Goal: Find specific page/section: Find specific page/section

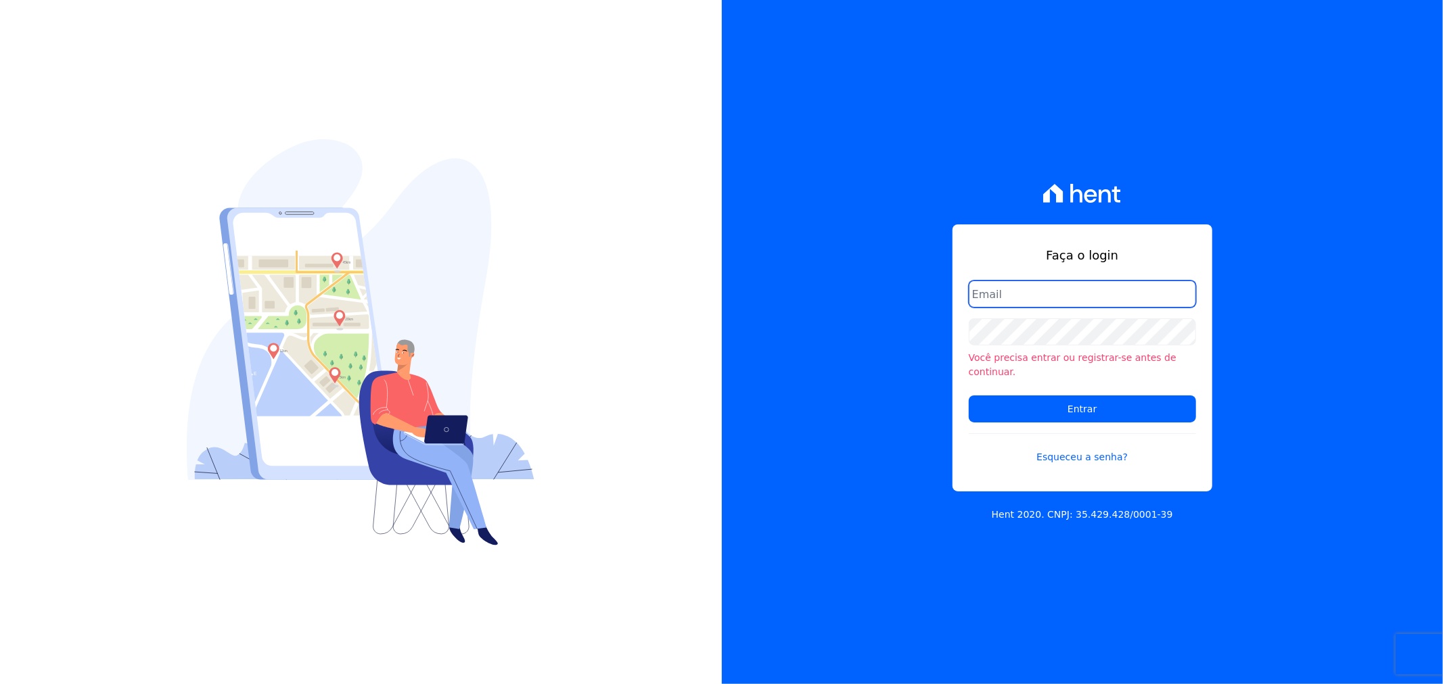
type input "[EMAIL_ADDRESS][PERSON_NAME][DOMAIN_NAME]"
click at [1136, 304] on input "[EMAIL_ADDRESS][PERSON_NAME][DOMAIN_NAME]" at bounding box center [1082, 294] width 227 height 27
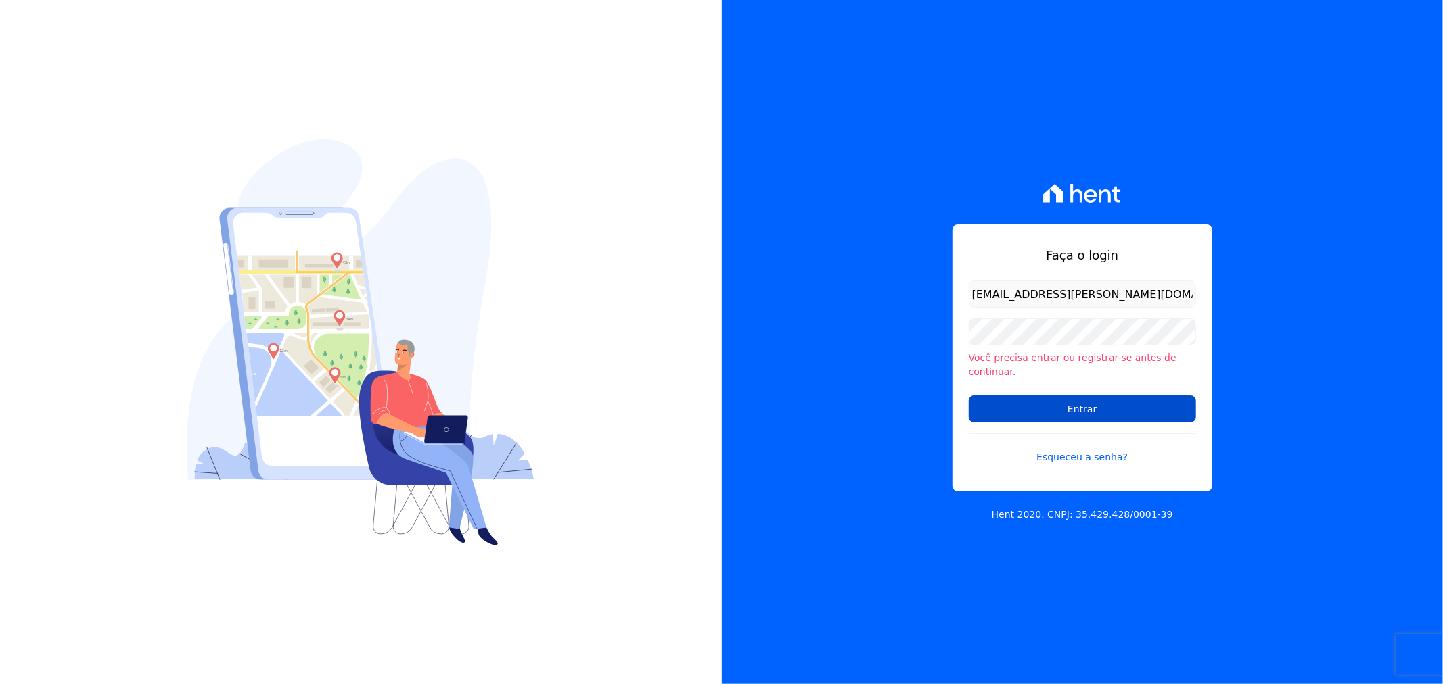
click at [1018, 406] on input "Entrar" at bounding box center [1082, 409] width 227 height 27
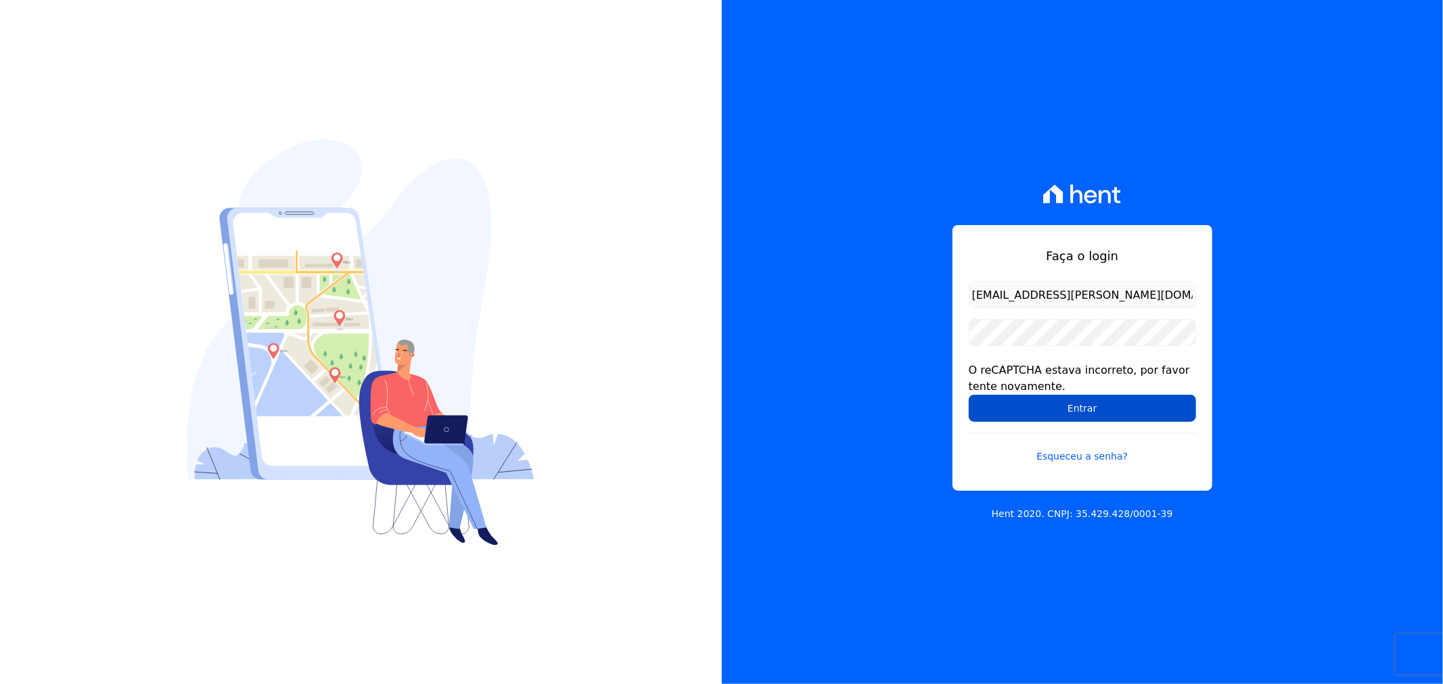
click at [1056, 401] on input "Entrar" at bounding box center [1082, 408] width 227 height 27
click at [1080, 409] on input "Entrar" at bounding box center [1082, 408] width 227 height 27
click at [1030, 411] on input "Entrar" at bounding box center [1082, 408] width 227 height 27
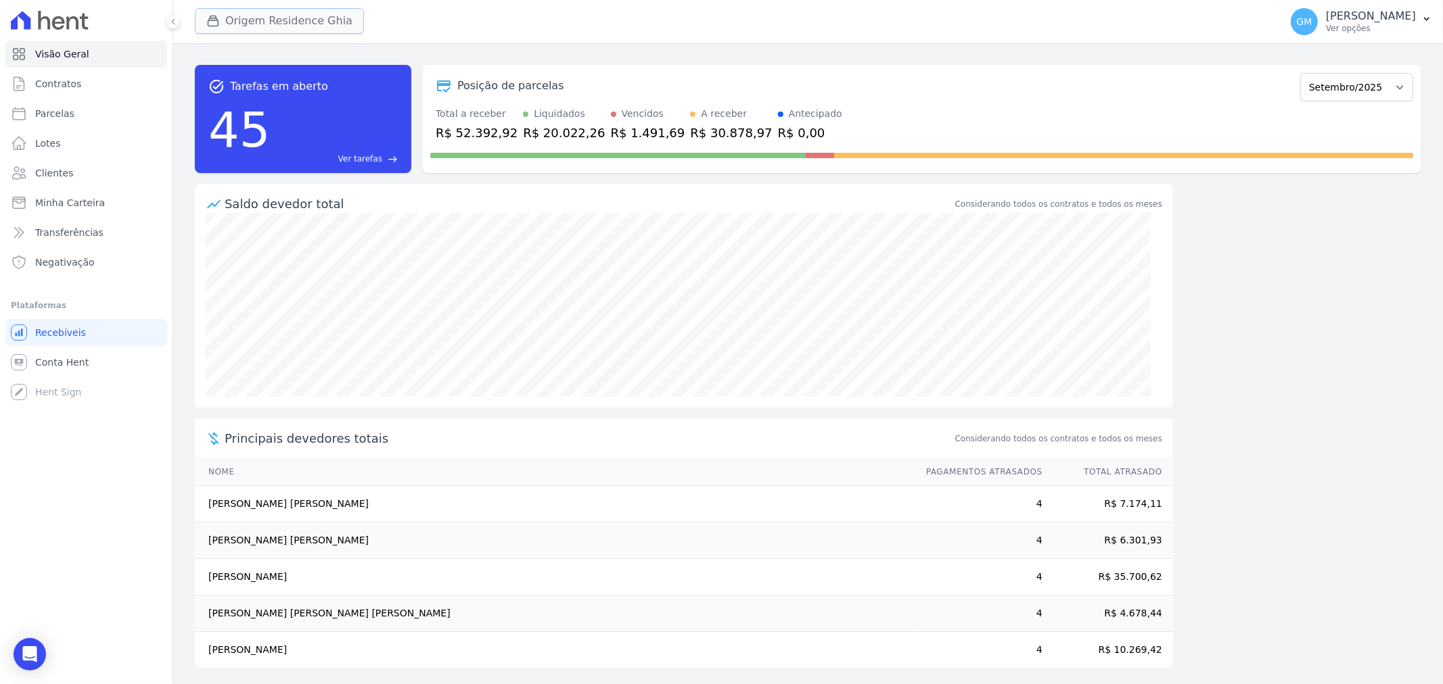
click at [262, 19] on button "Origem Residence Ghia" at bounding box center [279, 21] width 169 height 26
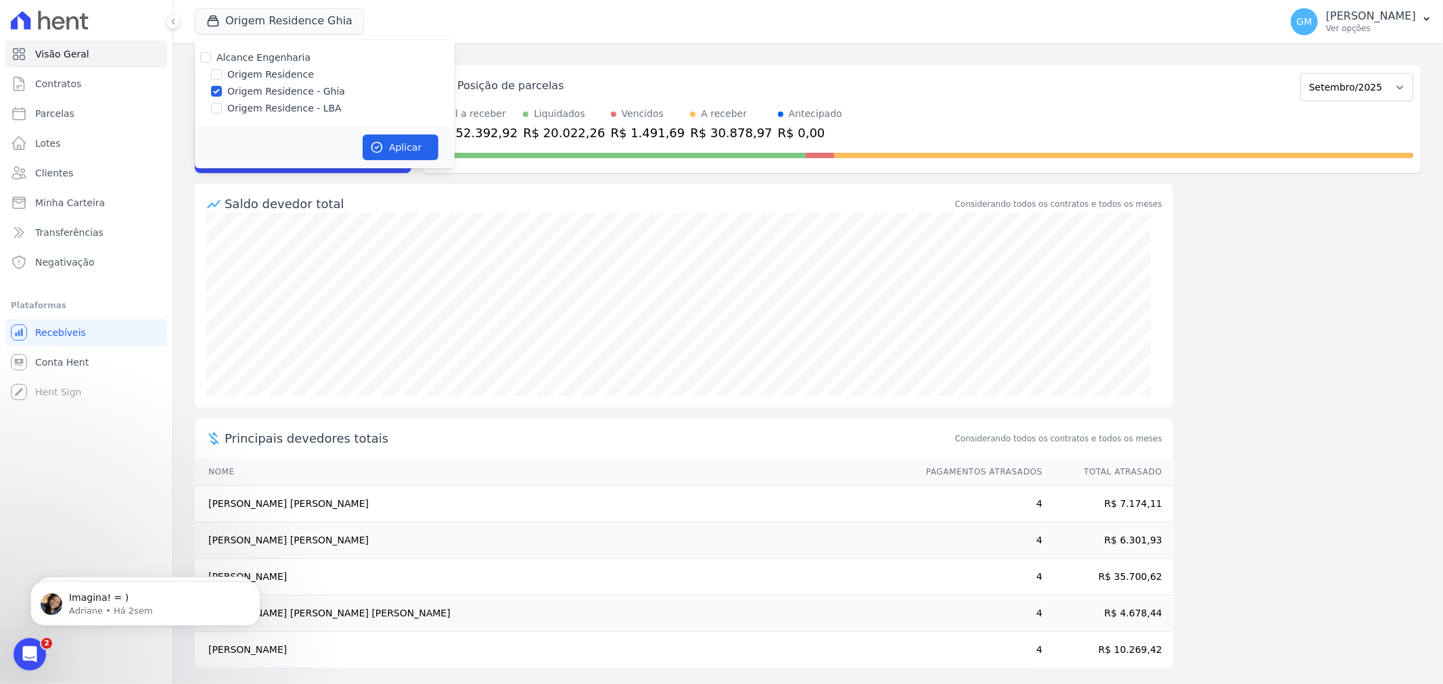
click at [239, 91] on label "Origem Residence - Ghia" at bounding box center [286, 92] width 118 height 14
click at [222, 91] on input "Origem Residence - Ghia" at bounding box center [216, 91] width 11 height 11
checkbox input "false"
click at [238, 75] on label "Origem Residence" at bounding box center [270, 75] width 87 height 14
click at [222, 75] on input "Origem Residence" at bounding box center [216, 74] width 11 height 11
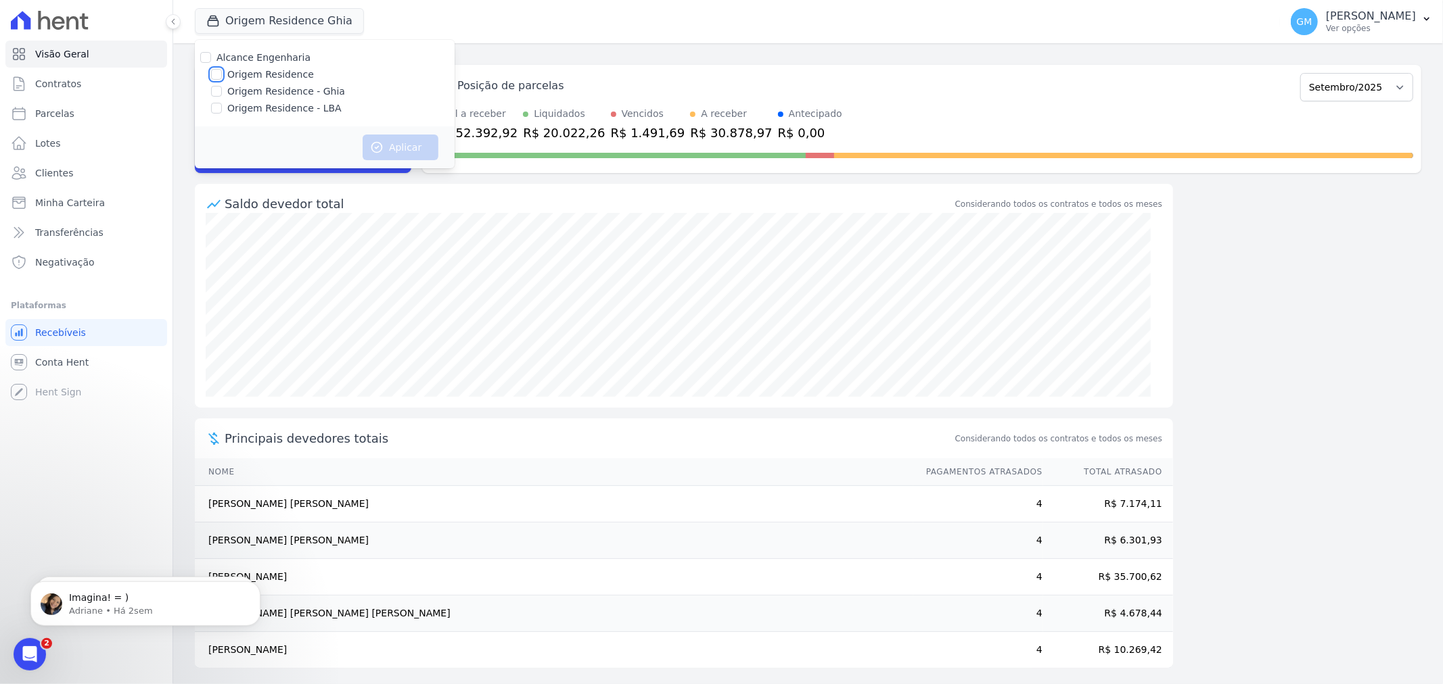
checkbox input "true"
click at [381, 149] on icon "button" at bounding box center [377, 148] width 14 height 14
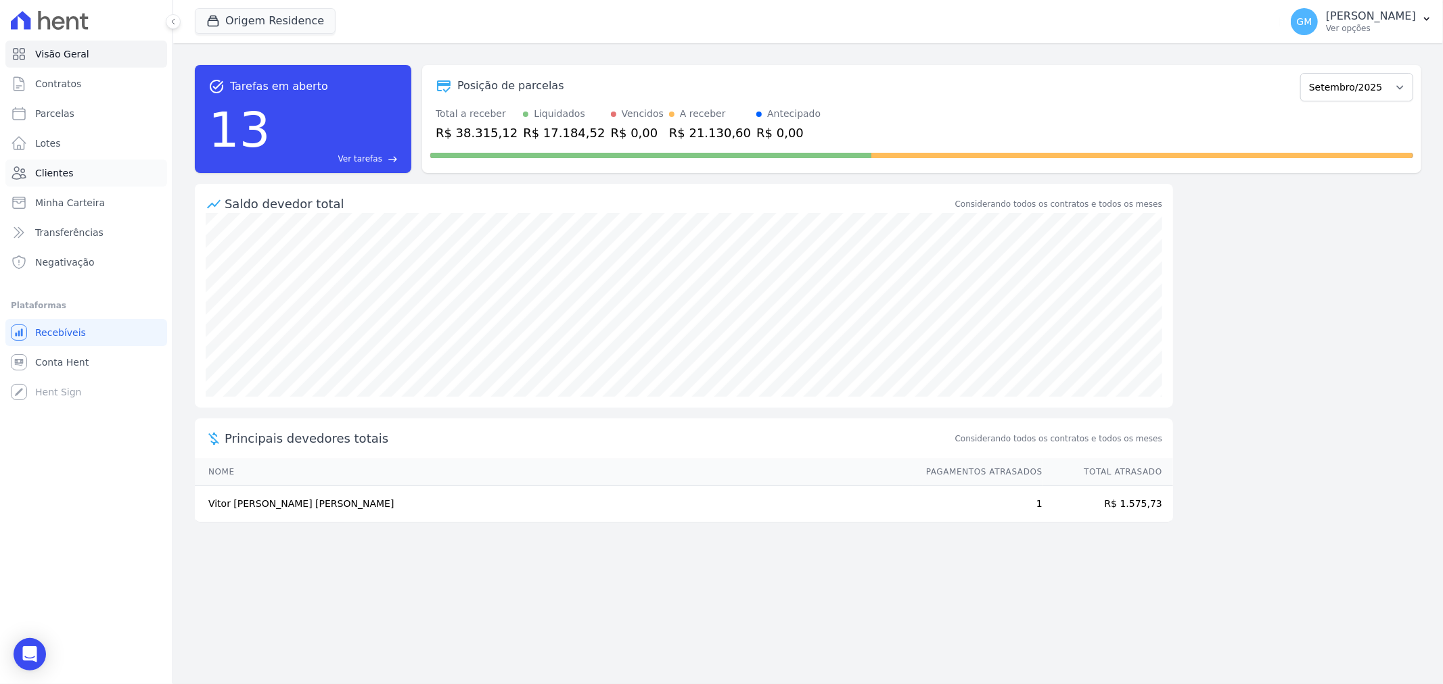
click at [68, 169] on span "Clientes" at bounding box center [54, 173] width 38 height 14
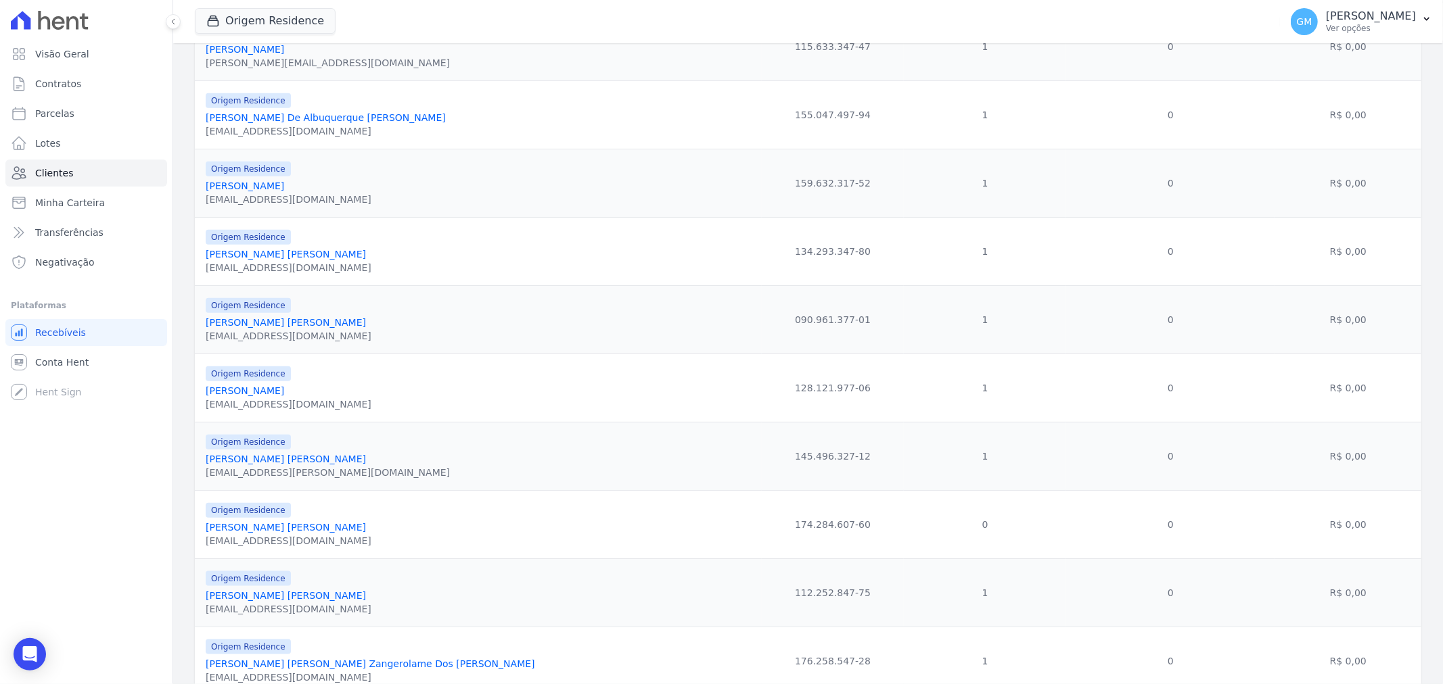
scroll to position [1343, 0]
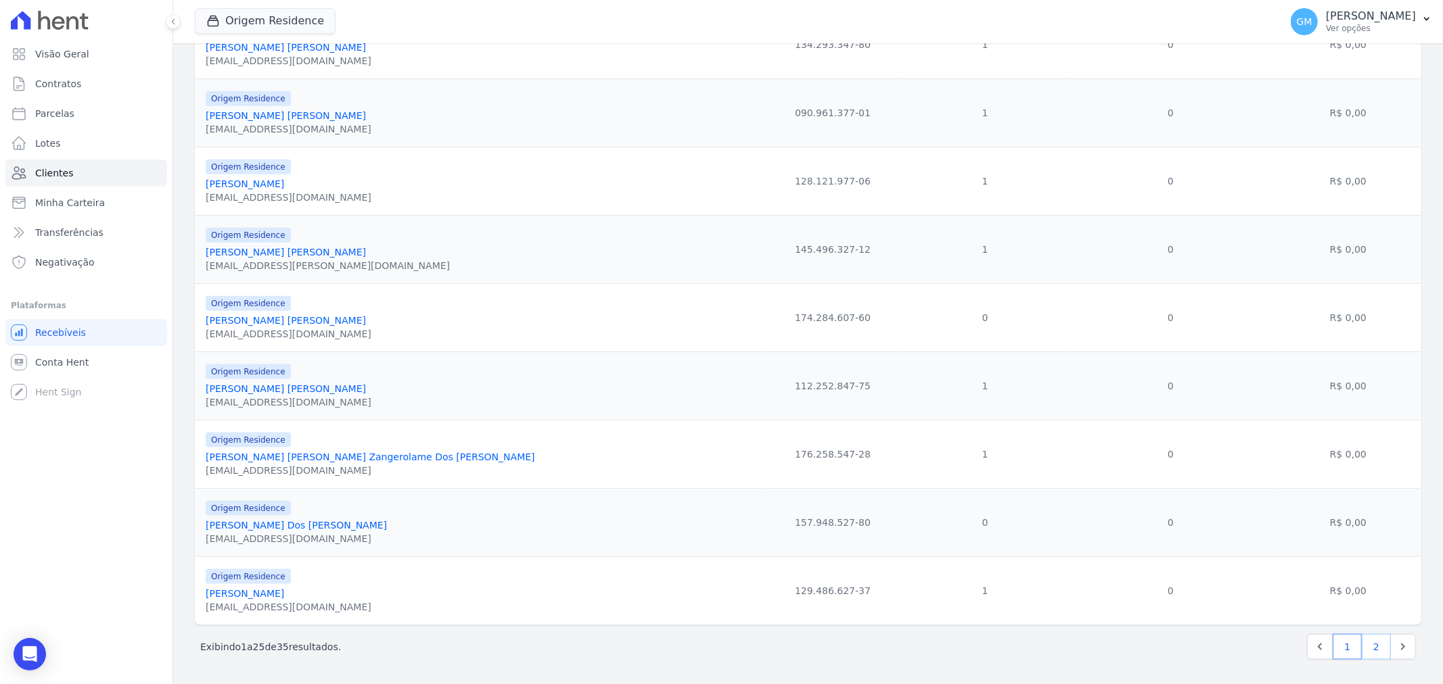
click at [1361, 645] on link "2" at bounding box center [1375, 647] width 29 height 26
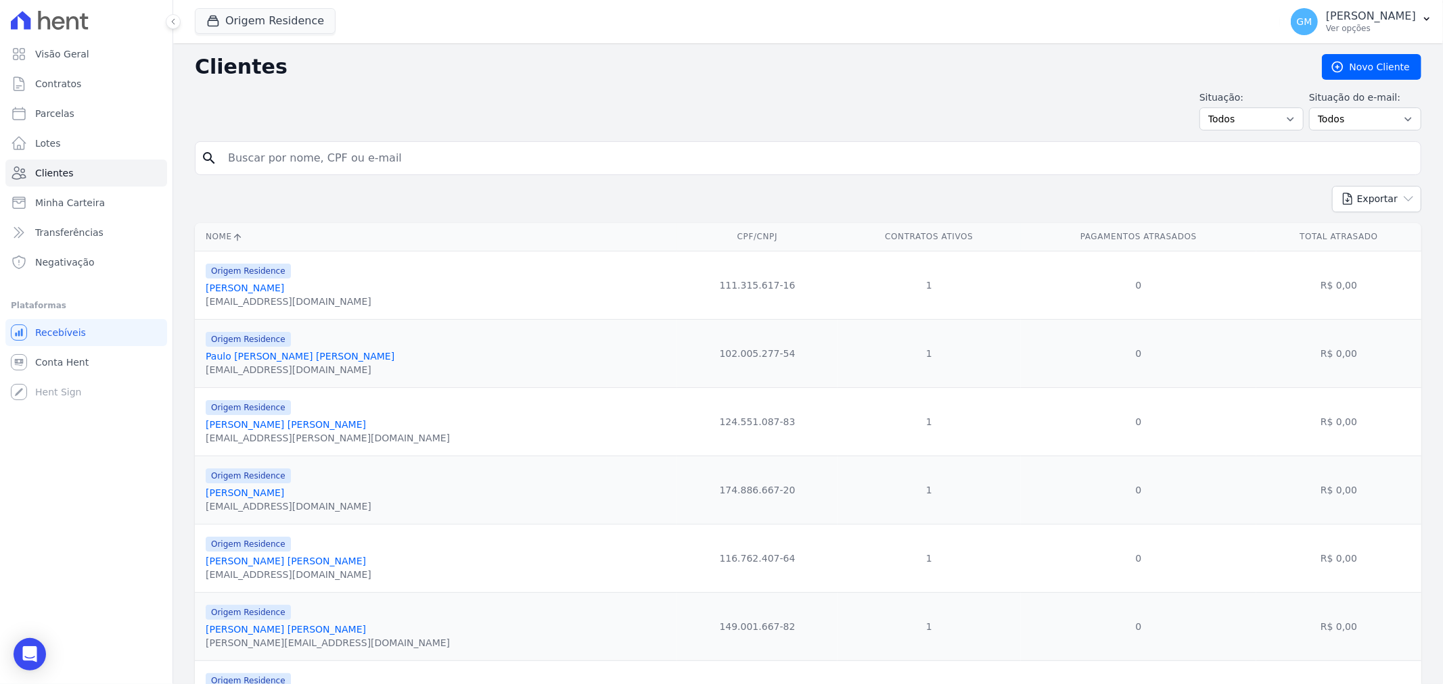
scroll to position [313, 0]
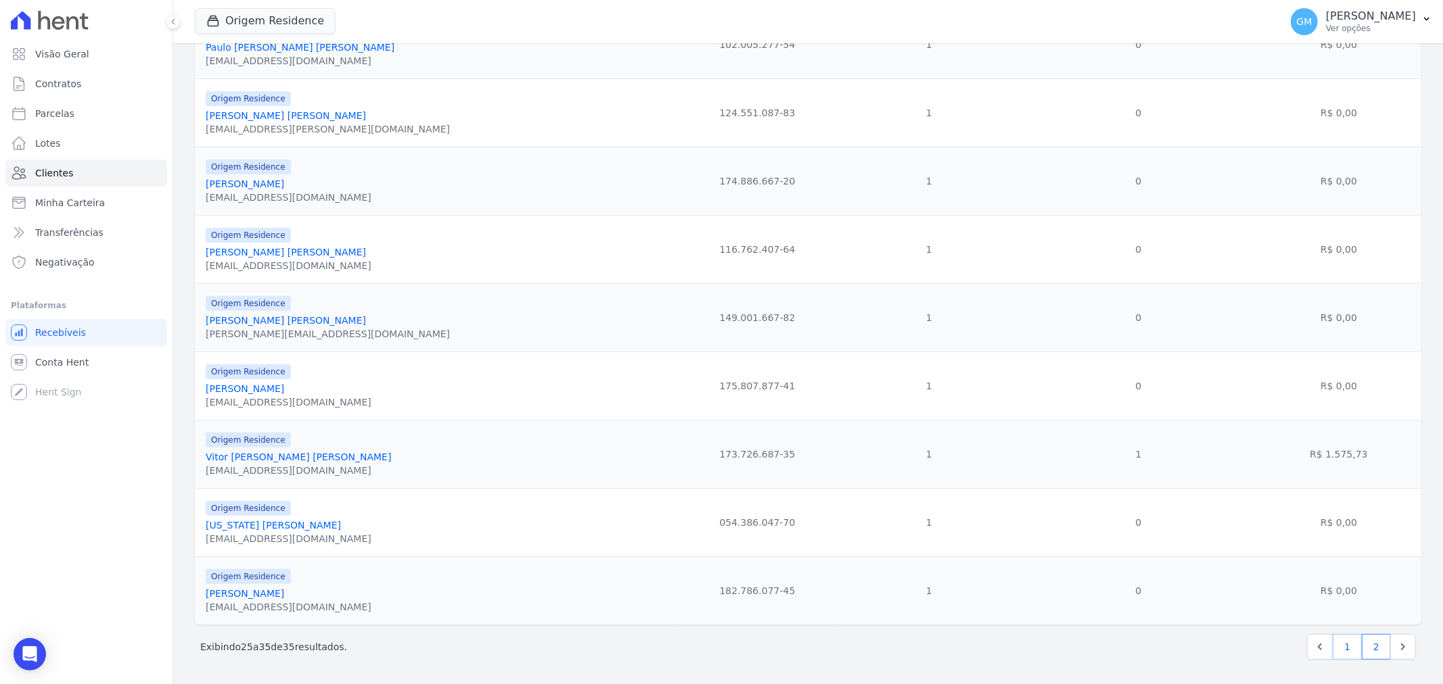
click at [1332, 650] on link "1" at bounding box center [1346, 647] width 29 height 26
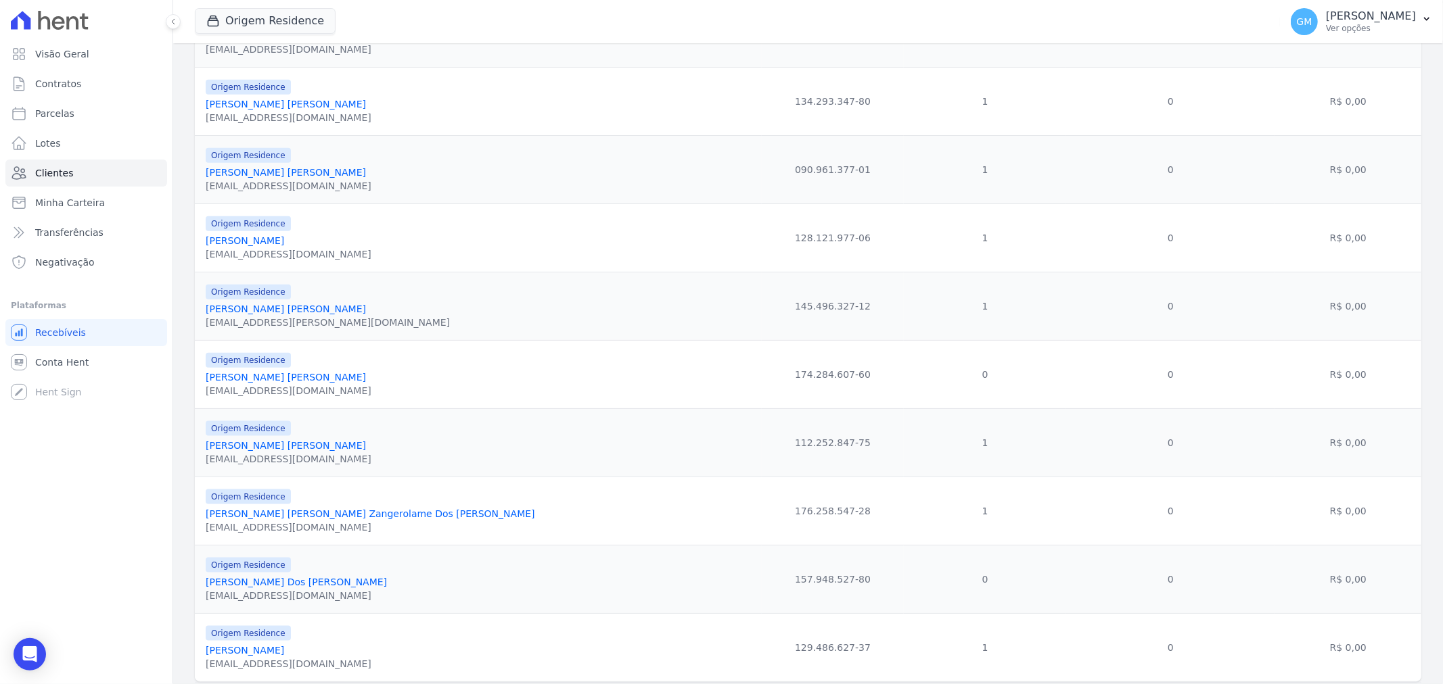
scroll to position [1343, 0]
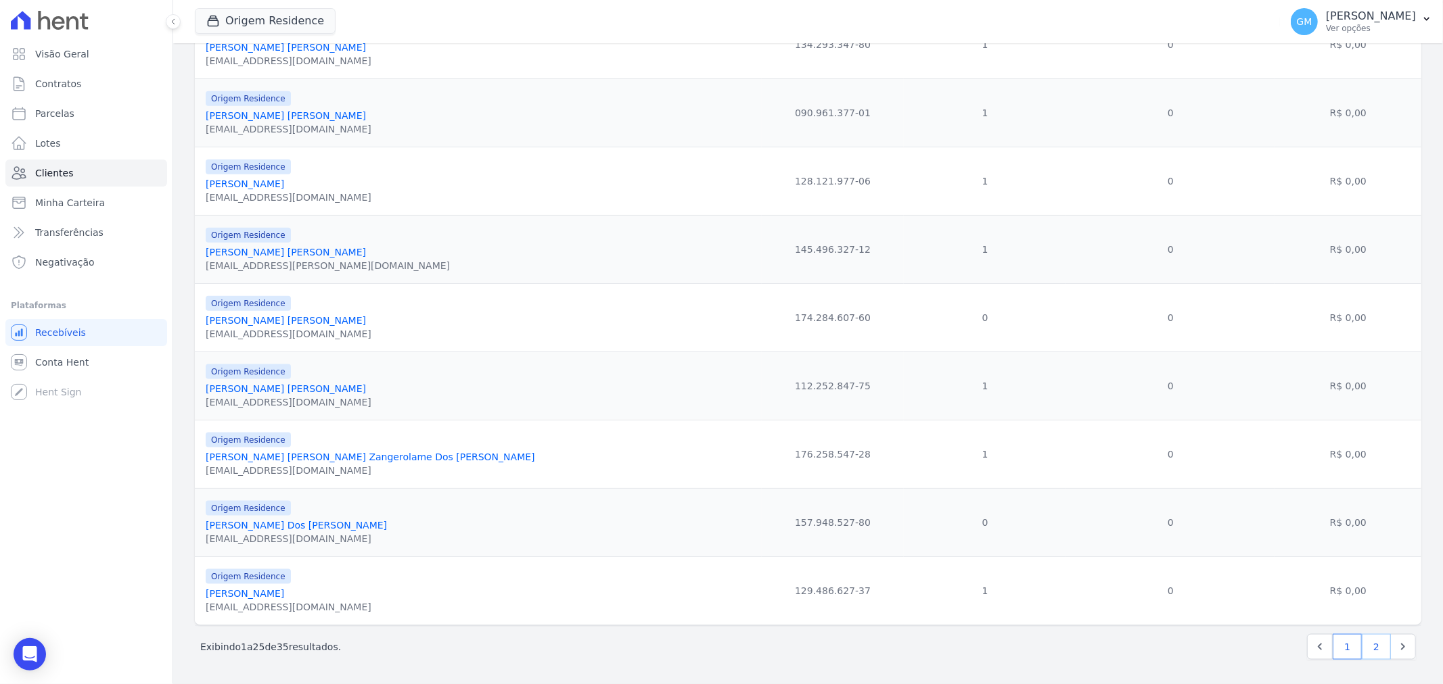
click at [1371, 647] on link "2" at bounding box center [1375, 647] width 29 height 26
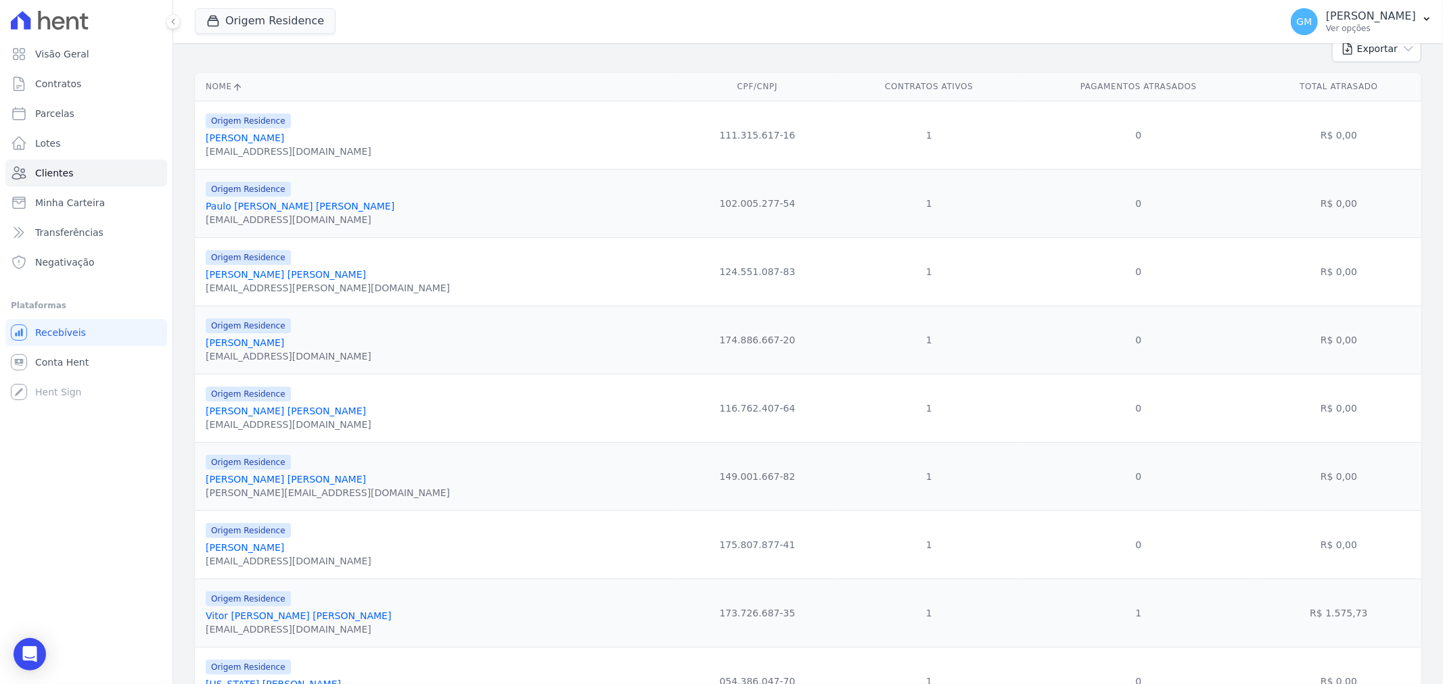
scroll to position [313, 0]
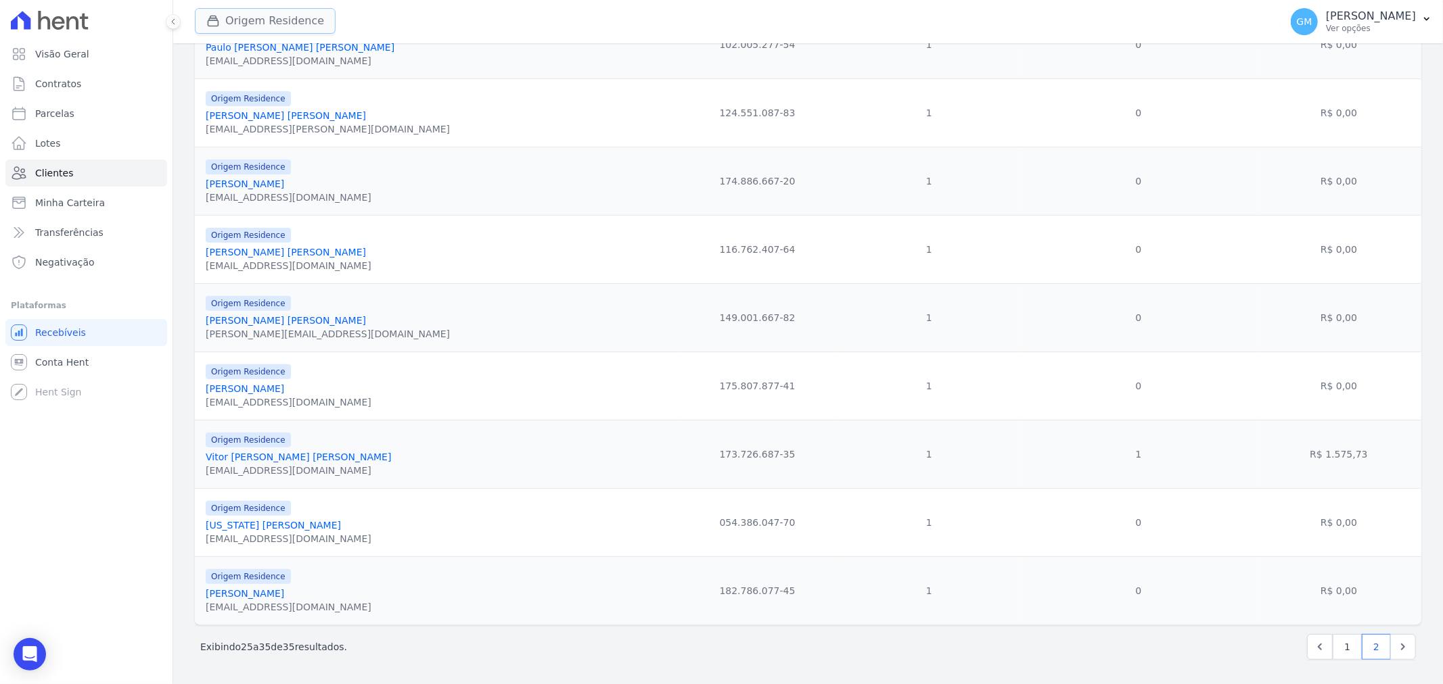
click at [264, 19] on button "Origem Residence" at bounding box center [265, 21] width 141 height 26
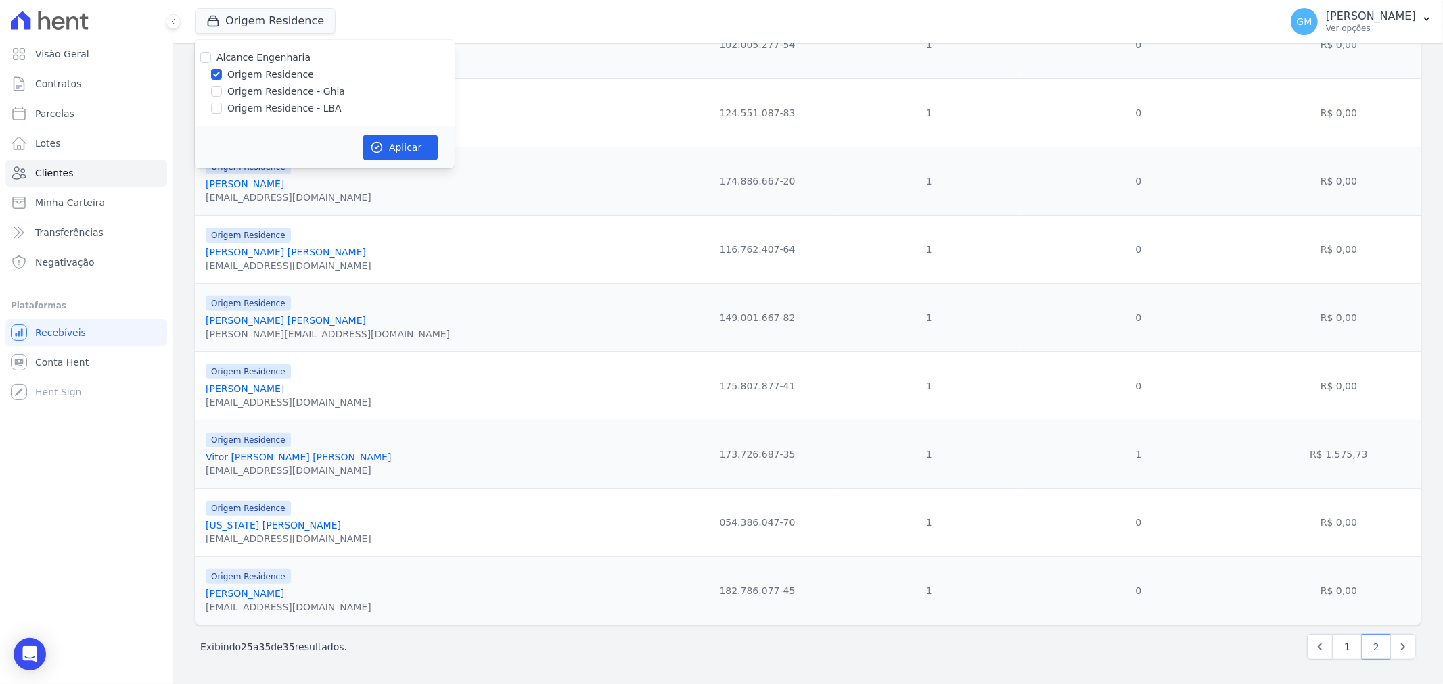
click at [258, 57] on label "Alcance Engenharia" at bounding box center [263, 57] width 94 height 11
click at [211, 57] on input "Alcance Engenharia" at bounding box center [205, 57] width 11 height 11
checkbox input "true"
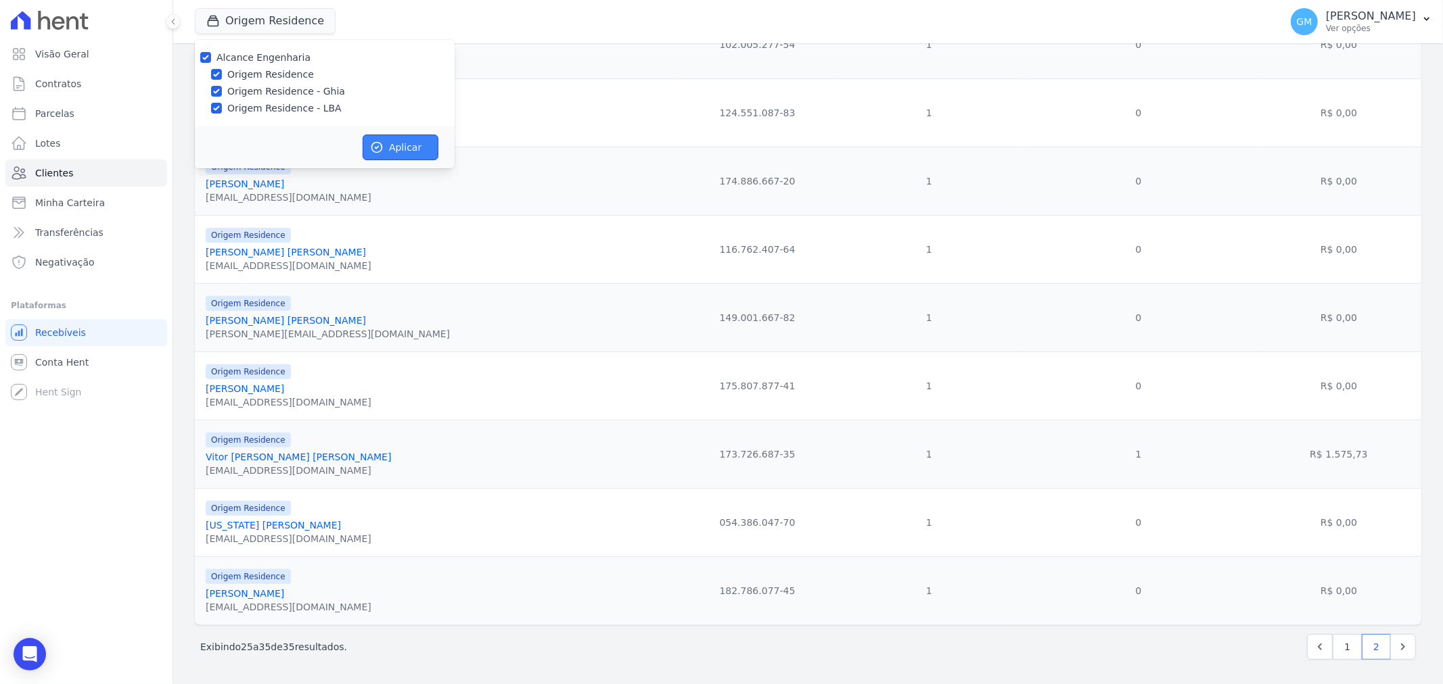
click at [386, 152] on button "Aplicar" at bounding box center [401, 148] width 76 height 26
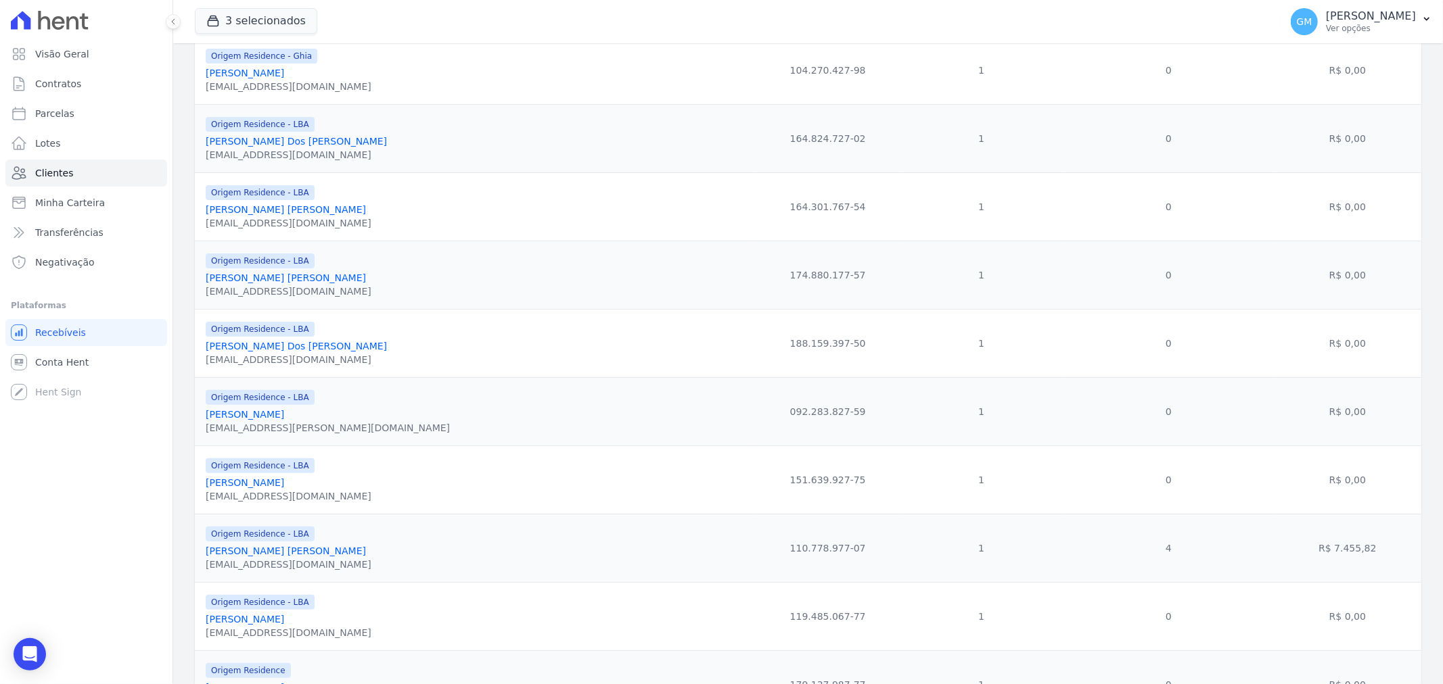
scroll to position [140, 0]
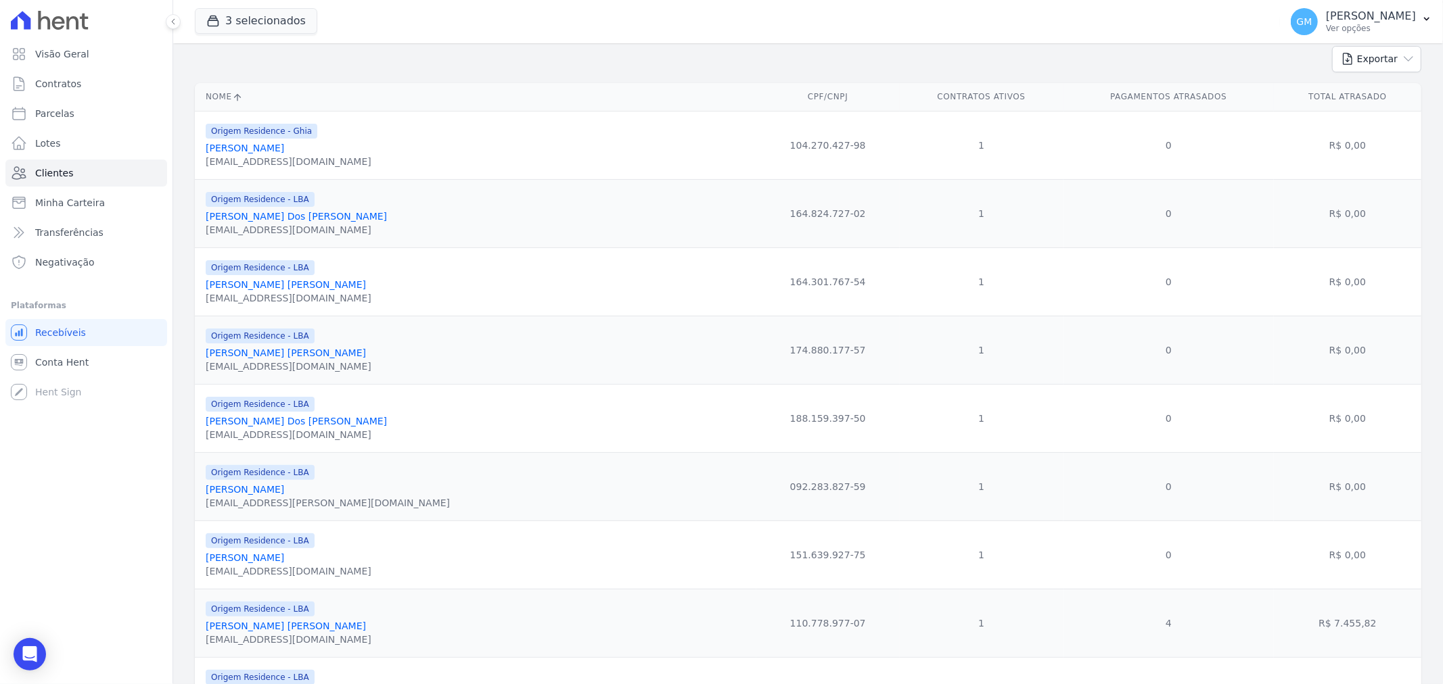
click at [225, 101] on th "Nome" at bounding box center [475, 97] width 561 height 28
click at [233, 92] on th "Nome" at bounding box center [475, 97] width 561 height 28
click at [242, 95] on icon at bounding box center [237, 97] width 11 height 11
click at [235, 97] on icon at bounding box center [237, 97] width 11 height 11
click at [276, 10] on button "3 selecionados" at bounding box center [256, 21] width 122 height 26
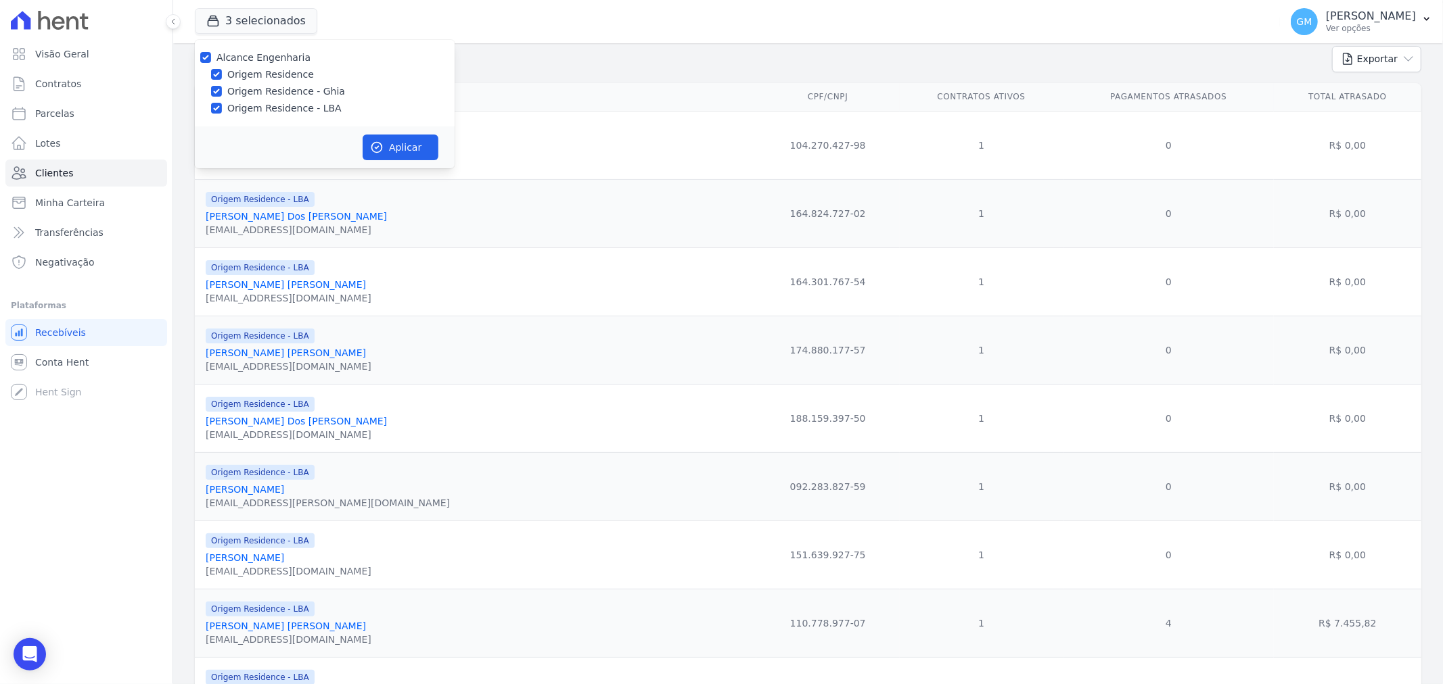
click at [261, 88] on label "Origem Residence - Ghia" at bounding box center [286, 92] width 118 height 14
click at [222, 88] on input "Origem Residence - Ghia" at bounding box center [216, 91] width 11 height 11
checkbox input "false"
click at [271, 111] on label "Origem Residence - LBA" at bounding box center [284, 108] width 114 height 14
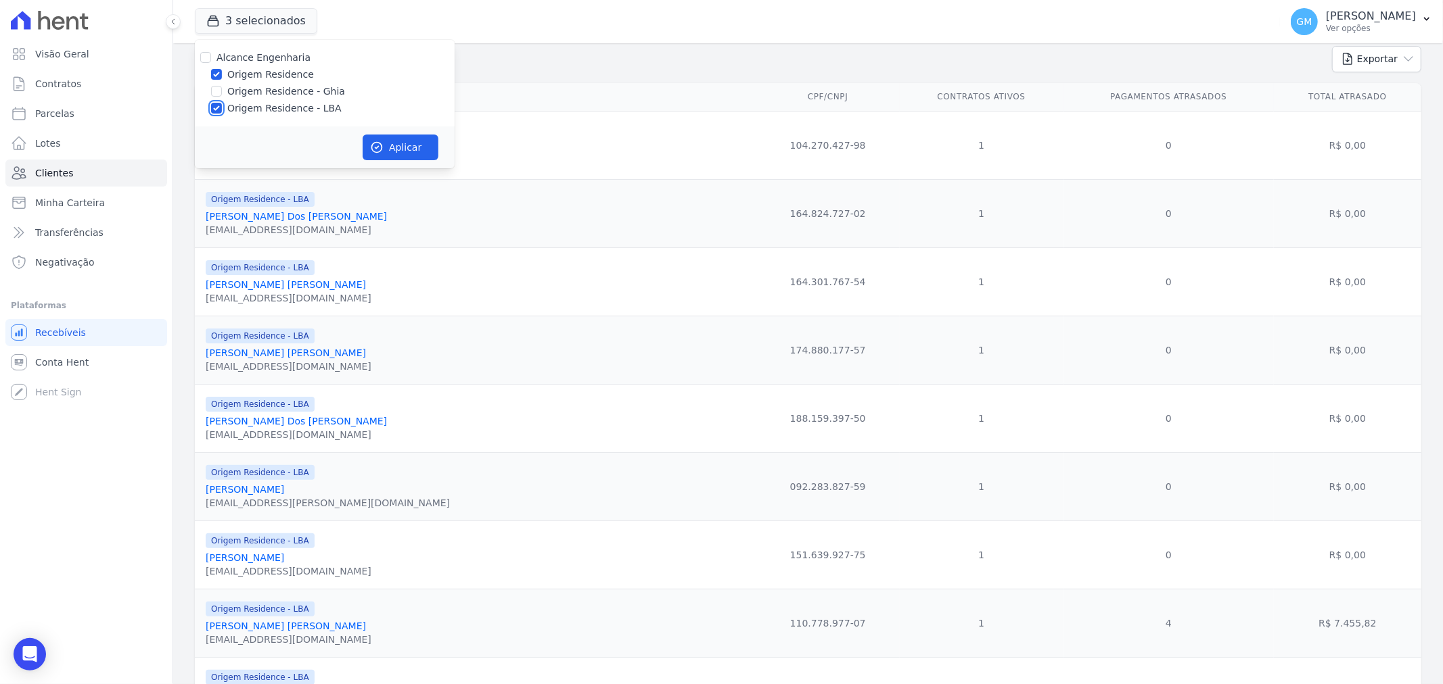
click at [222, 111] on input "Origem Residence - LBA" at bounding box center [216, 108] width 11 height 11
checkbox input "false"
click at [422, 140] on button "Aplicar" at bounding box center [401, 148] width 76 height 26
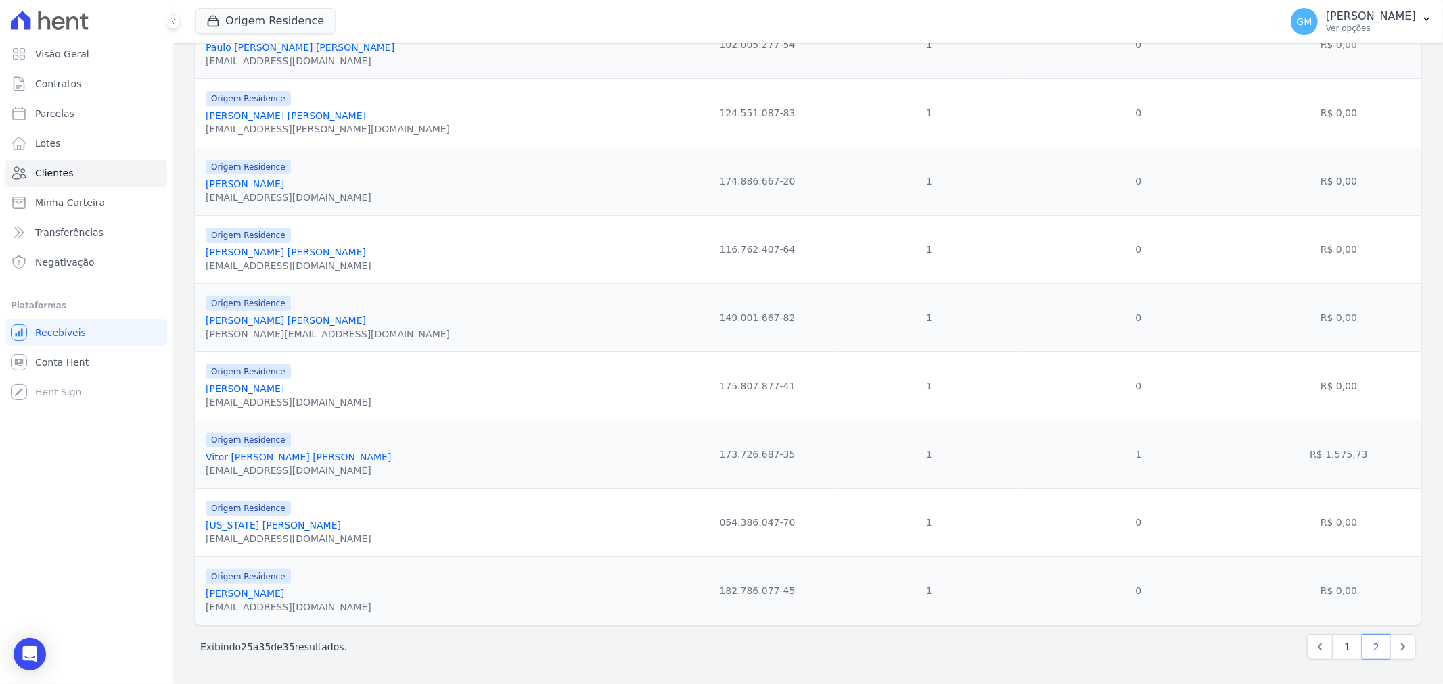
scroll to position [12, 0]
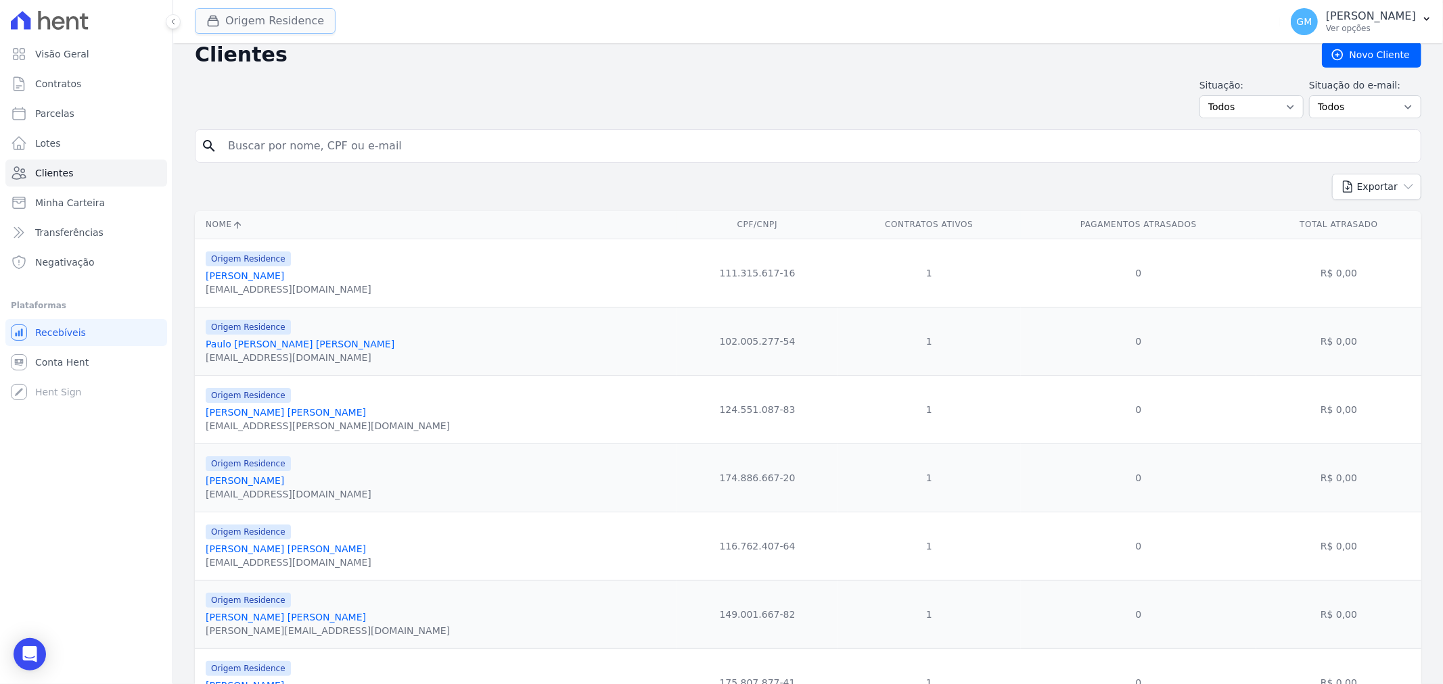
click at [238, 24] on button "Origem Residence" at bounding box center [265, 21] width 141 height 26
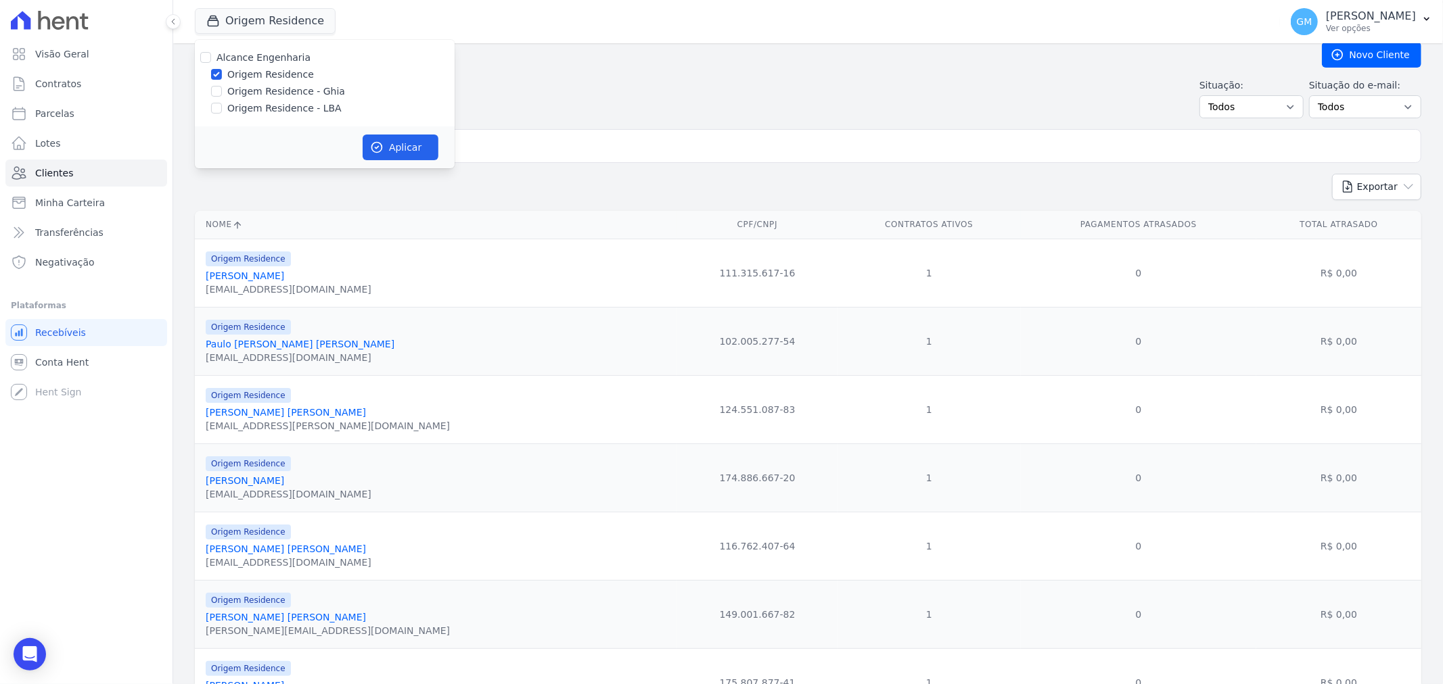
click at [549, 96] on div "Situação: Todos Adimplentes Inadimplentes Situação do e-mail: Todos Confirmado …" at bounding box center [808, 98] width 1226 height 40
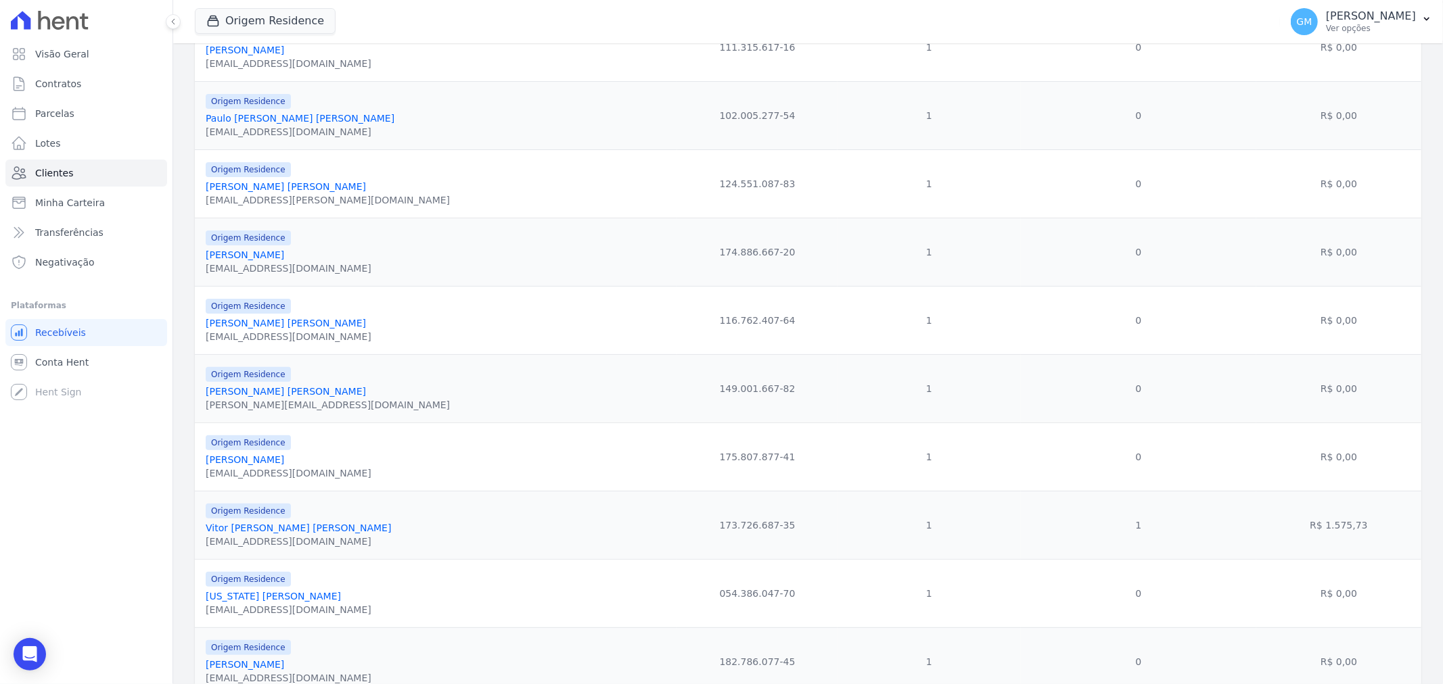
scroll to position [313, 0]
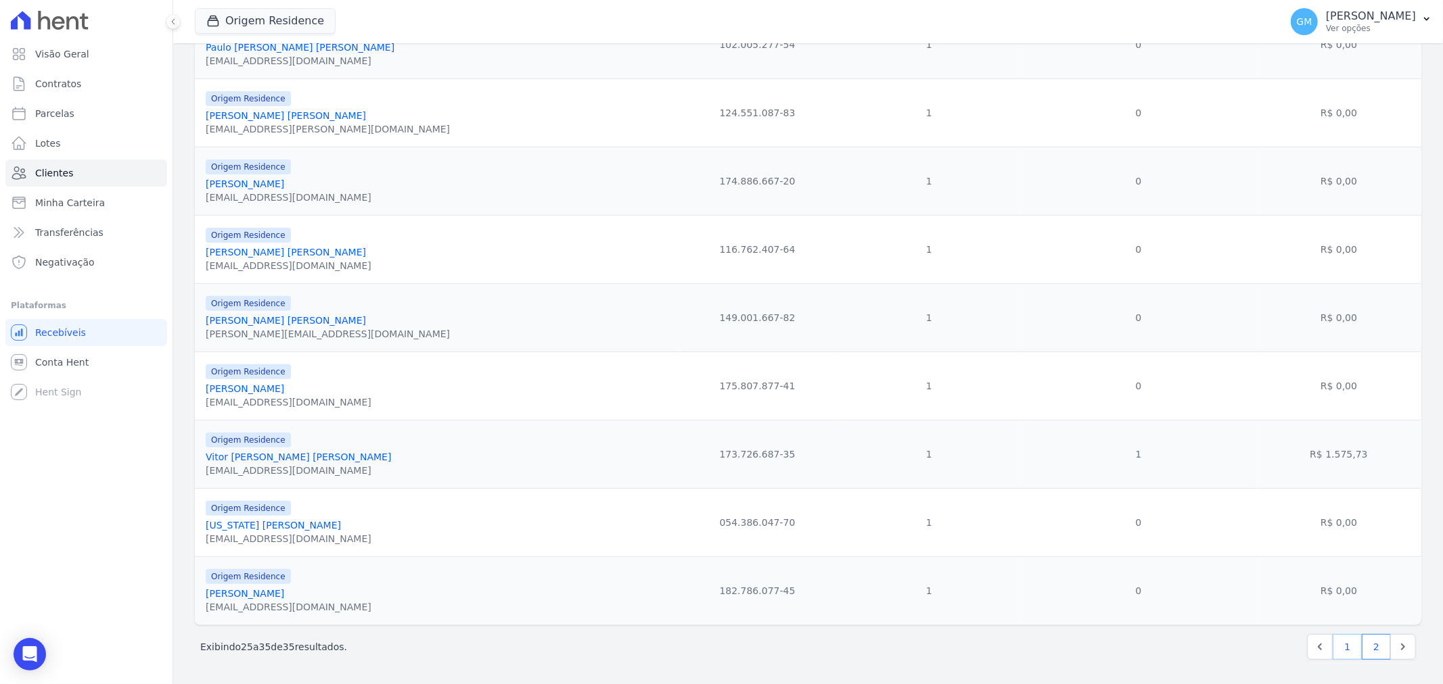
click at [1336, 651] on link "1" at bounding box center [1346, 647] width 29 height 26
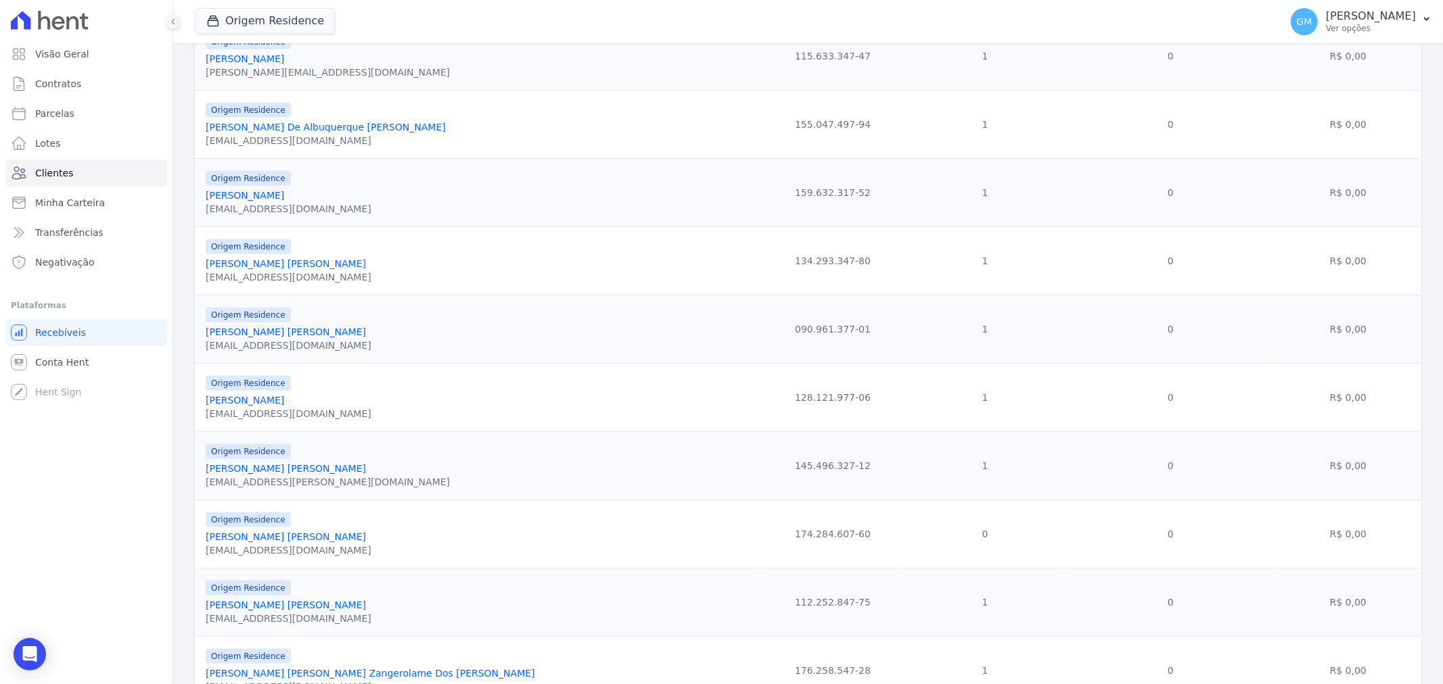
scroll to position [1343, 0]
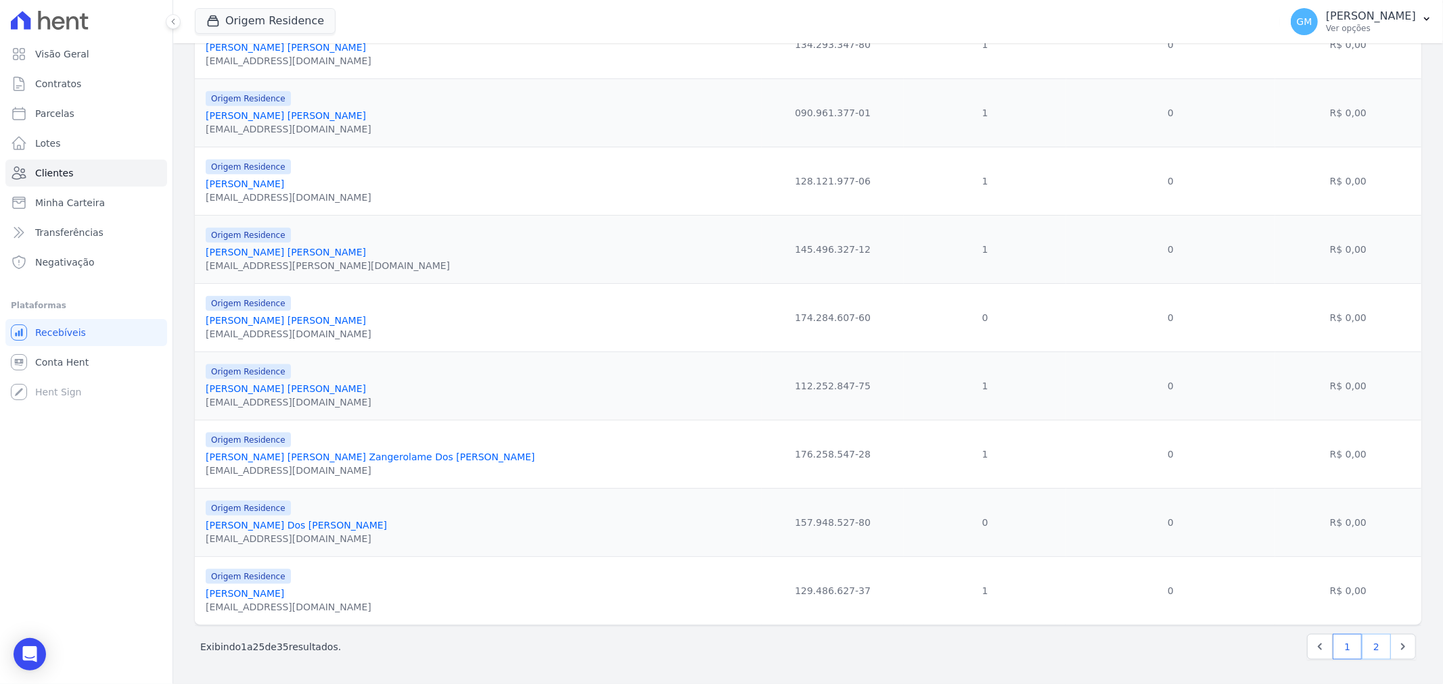
click at [1361, 645] on link "2" at bounding box center [1375, 647] width 29 height 26
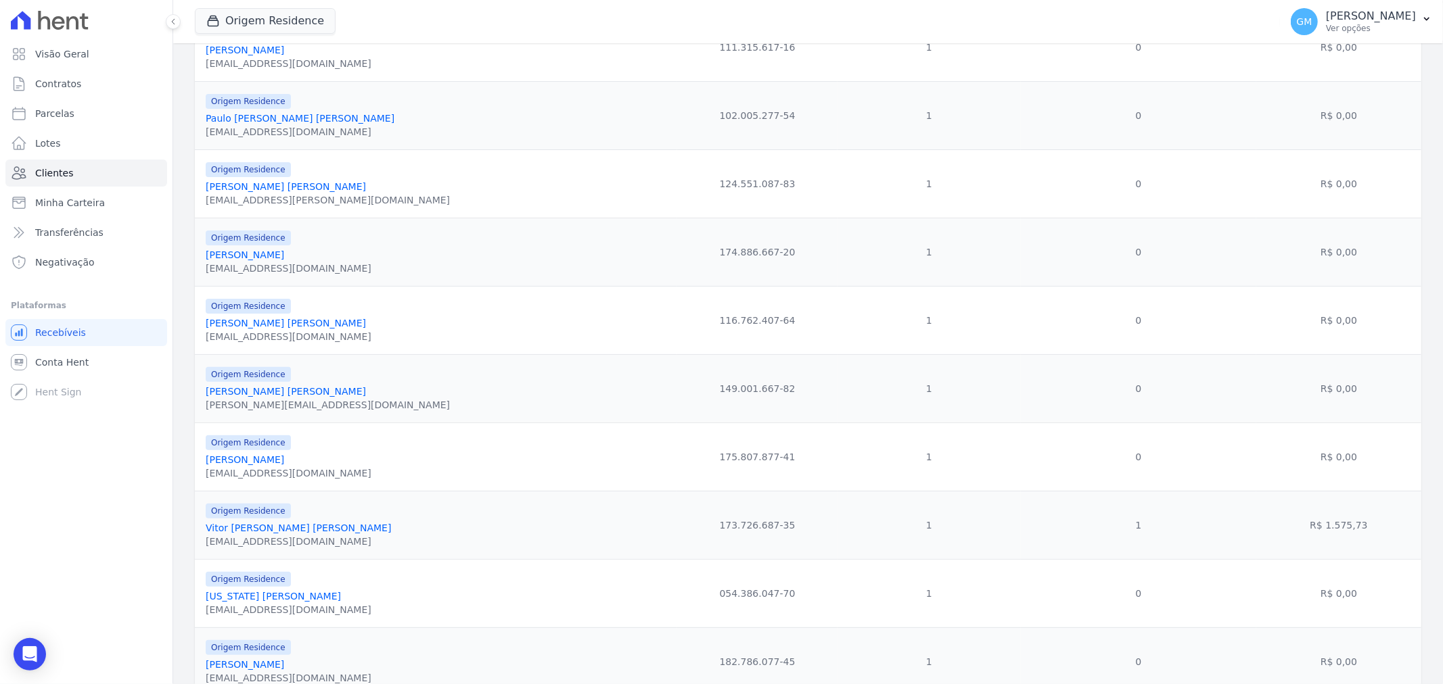
scroll to position [313, 0]
